Goal: Task Accomplishment & Management: Manage account settings

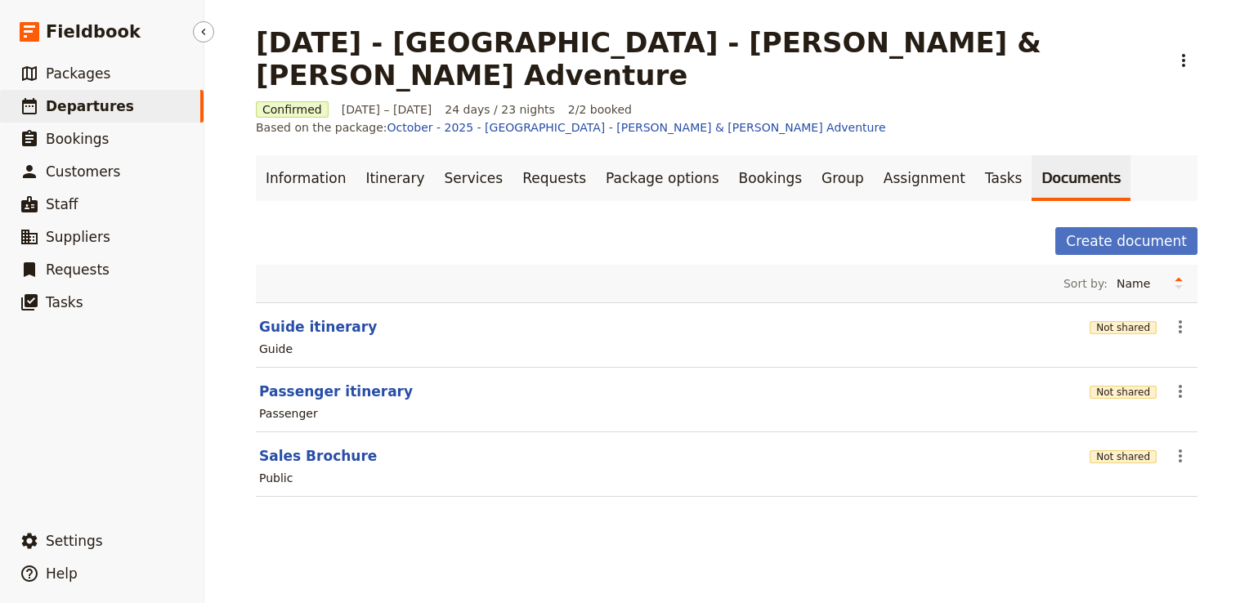
click at [117, 108] on link "​ Departures" at bounding box center [102, 106] width 204 height 33
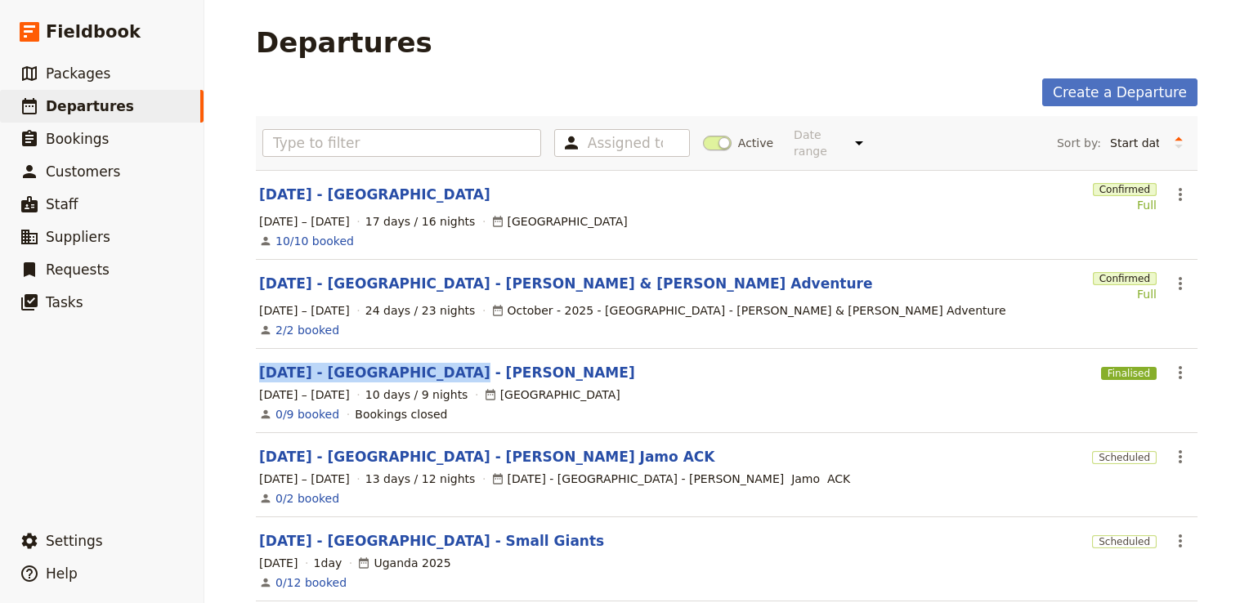
drag, startPoint x: 249, startPoint y: 358, endPoint x: 471, endPoint y: 361, distance: 222.4
click at [471, 361] on section "NOV 2025 - KENYA - Jameson Finalised ​ 14 – 23 Nov 2025 10 days / 9 nights Keny…" at bounding box center [727, 391] width 942 height 84
copy link "[DATE] - [GEOGRAPHIC_DATA] - [PERSON_NAME]"
click at [350, 185] on link "[DATE] - [GEOGRAPHIC_DATA]" at bounding box center [374, 195] width 231 height 20
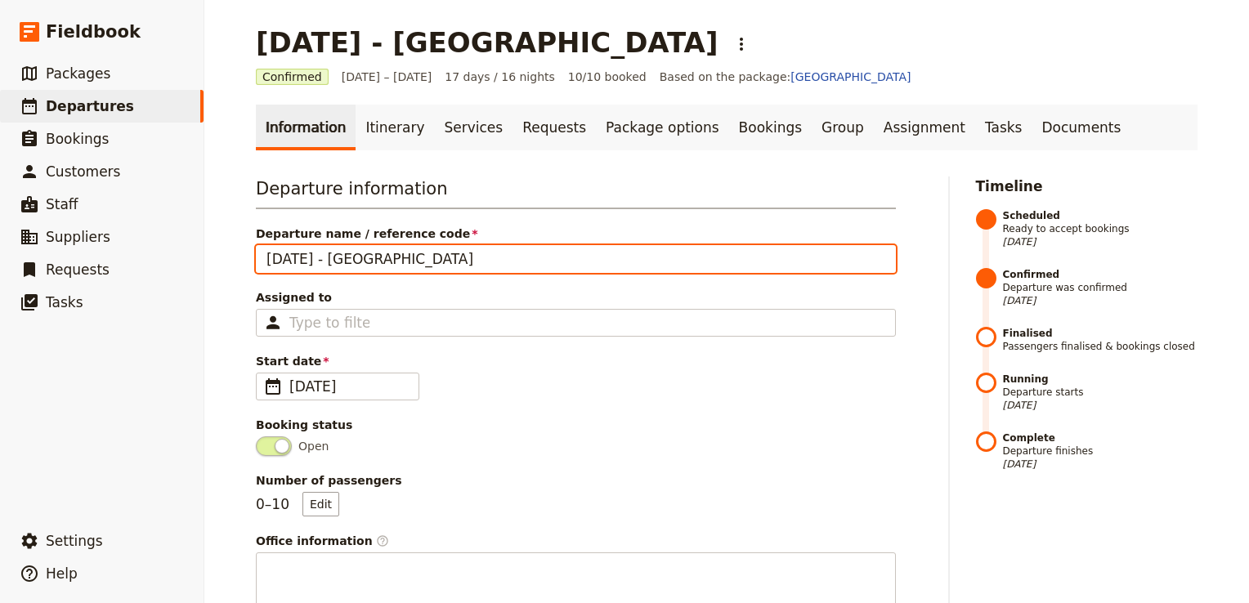
click at [426, 259] on input "[DATE] - [GEOGRAPHIC_DATA]" at bounding box center [576, 259] width 640 height 28
type input "[DATE] - [GEOGRAPHIC_DATA]- UPENDO"
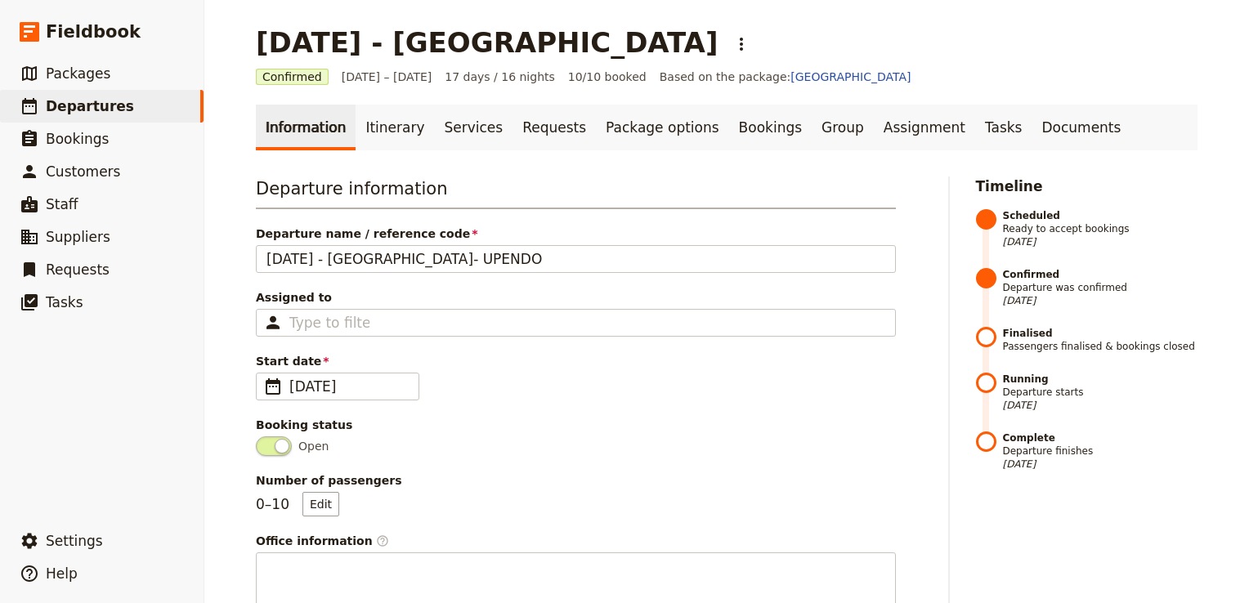
click at [728, 450] on span "Open" at bounding box center [576, 447] width 640 height 20
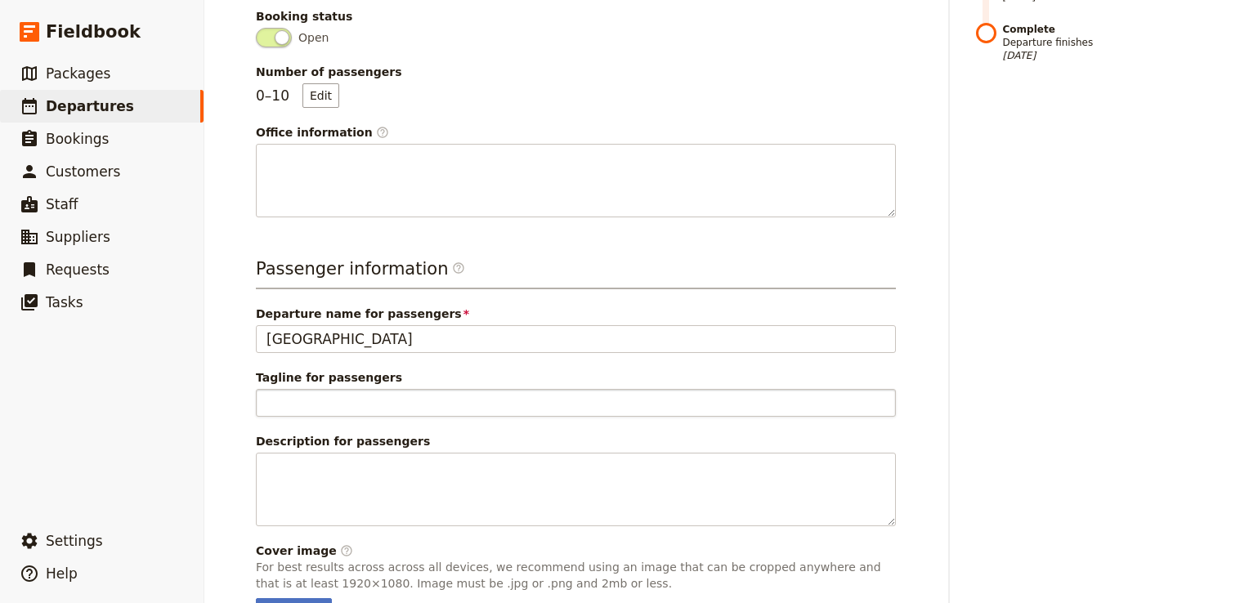
scroll to position [504, 0]
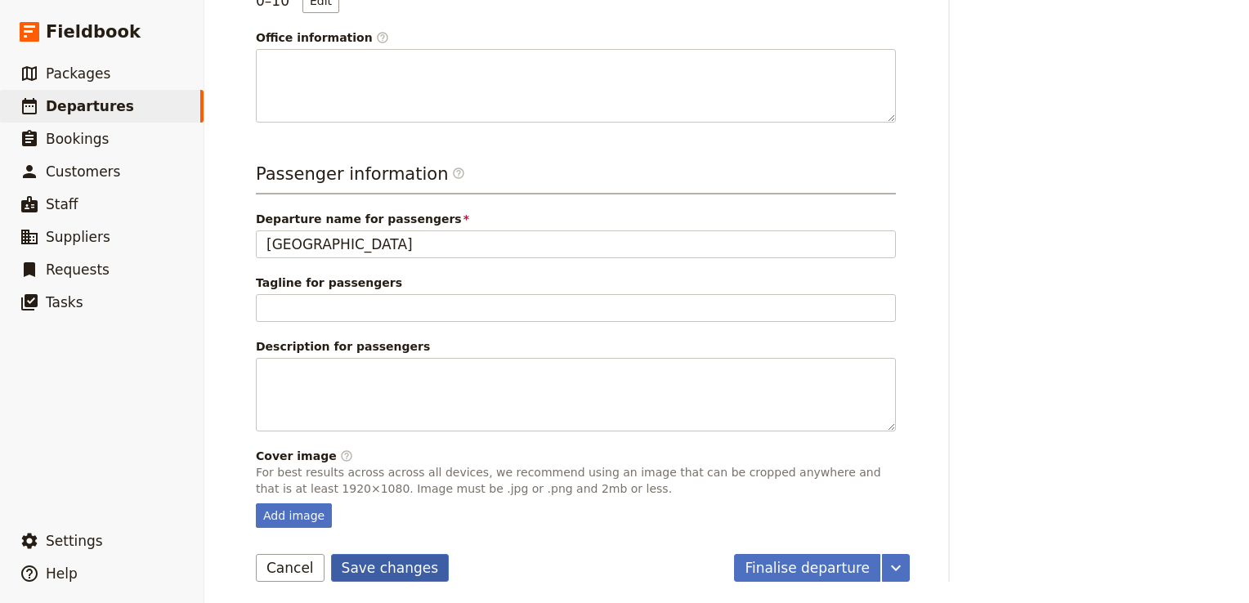
click at [374, 563] on button "Save changes" at bounding box center [390, 568] width 119 height 28
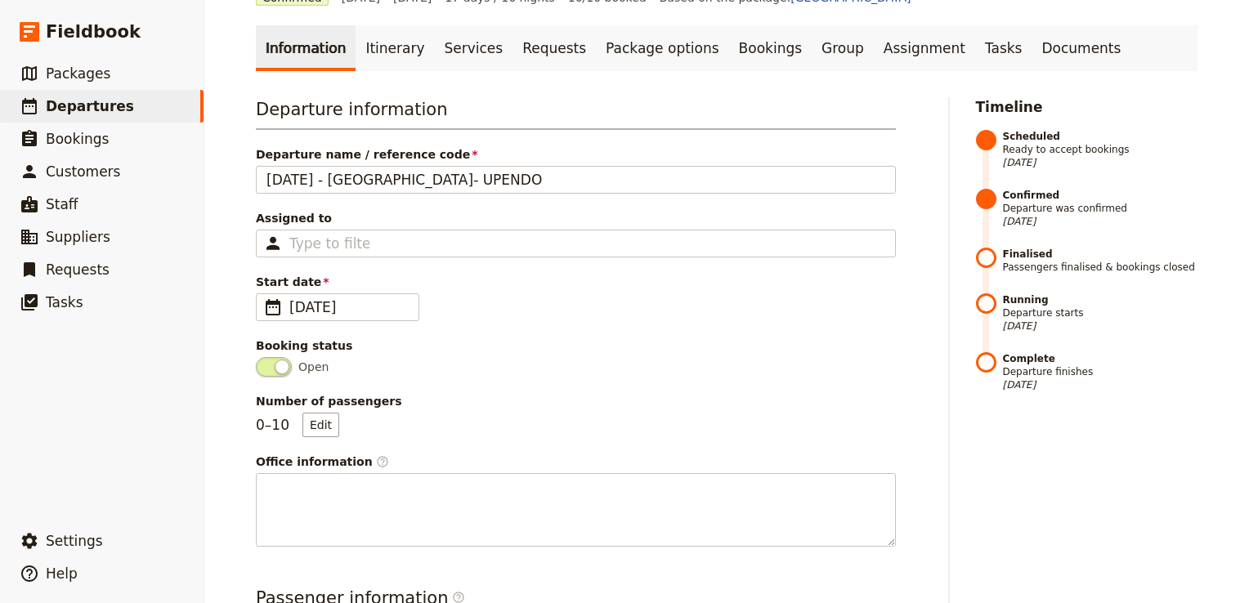
scroll to position [0, 0]
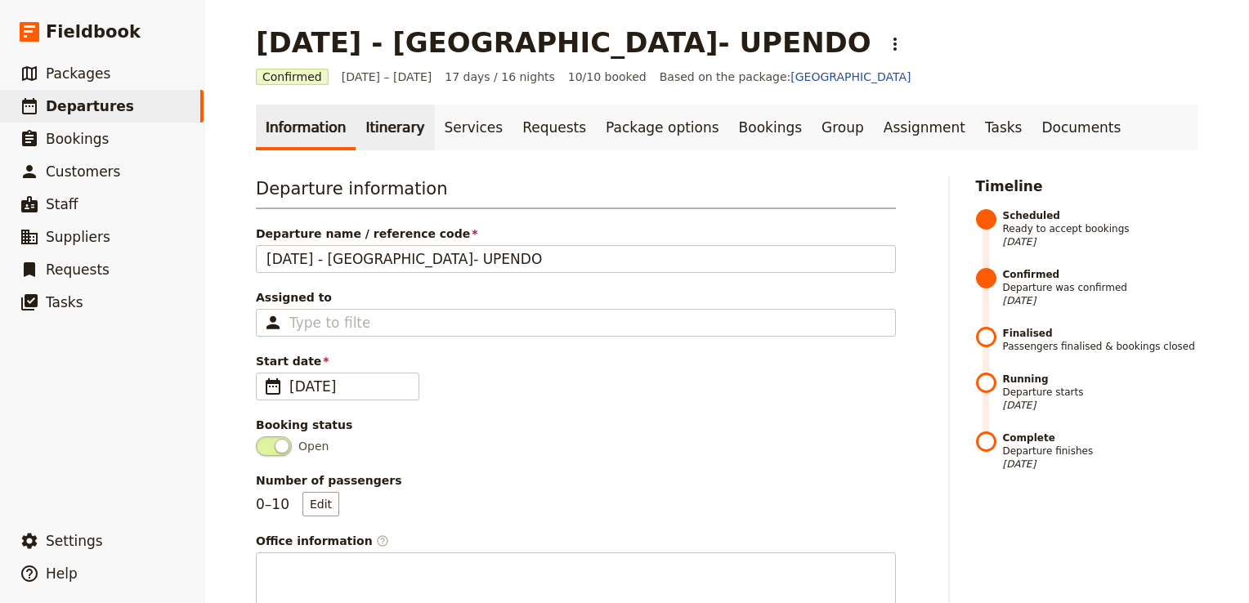
click at [405, 123] on link "Itinerary" at bounding box center [395, 128] width 78 height 46
